Goal: Task Accomplishment & Management: Manage account settings

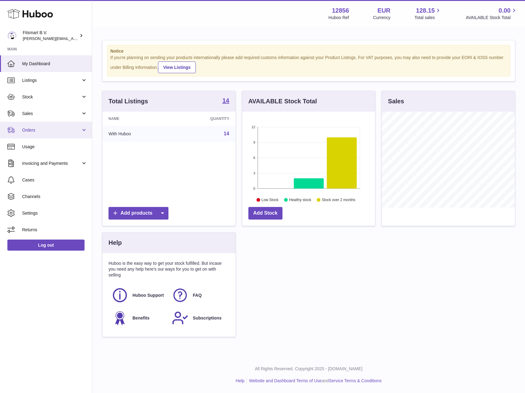
scroll to position [96, 133]
click at [36, 152] on link "Usage" at bounding box center [46, 146] width 92 height 17
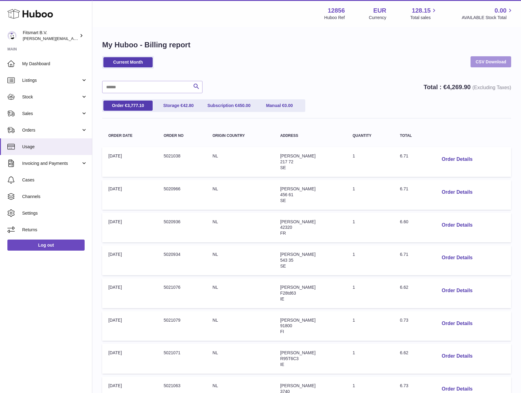
click at [493, 60] on link "CSV Download" at bounding box center [490, 61] width 41 height 11
click at [33, 164] on span "Invoicing and Payments" at bounding box center [51, 163] width 59 height 6
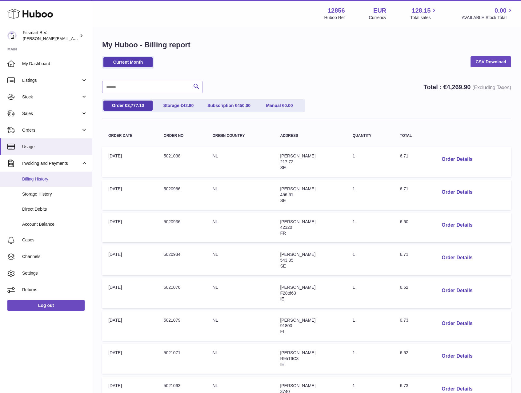
click at [33, 176] on span "Billing History" at bounding box center [54, 179] width 65 height 6
